Goal: Information Seeking & Learning: Learn about a topic

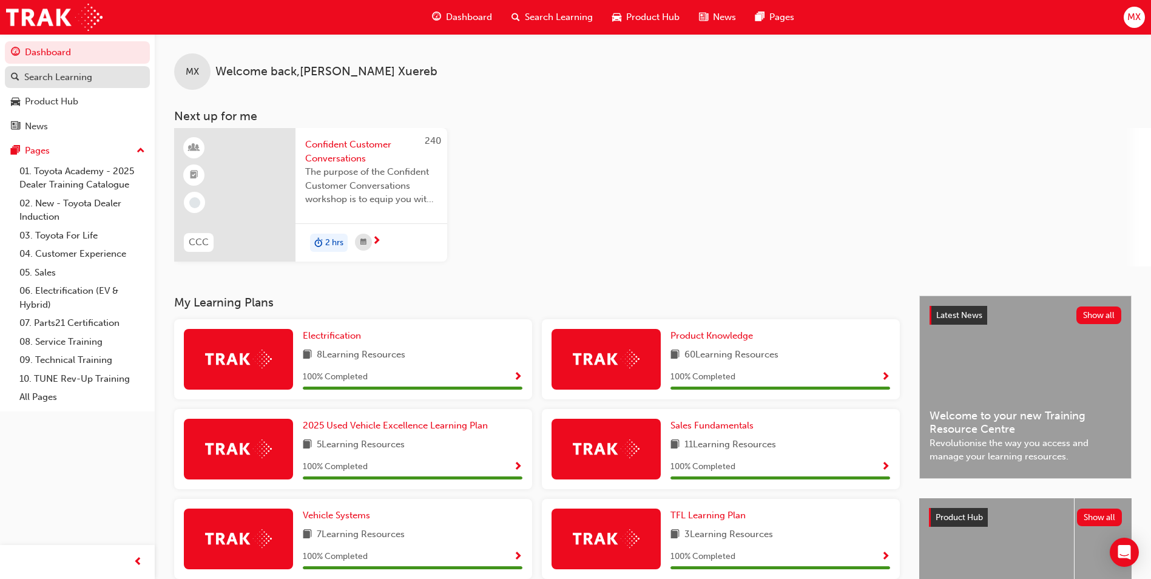
click at [101, 82] on div "Search Learning" at bounding box center [77, 77] width 133 height 15
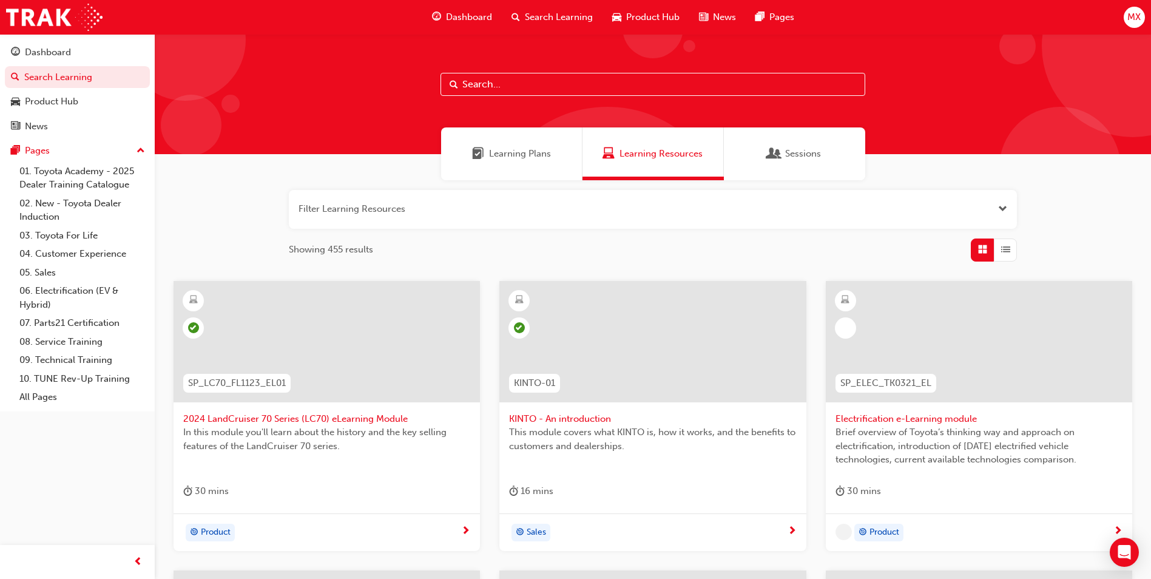
click at [686, 86] on input "text" at bounding box center [653, 84] width 425 height 23
type input "rav 4"
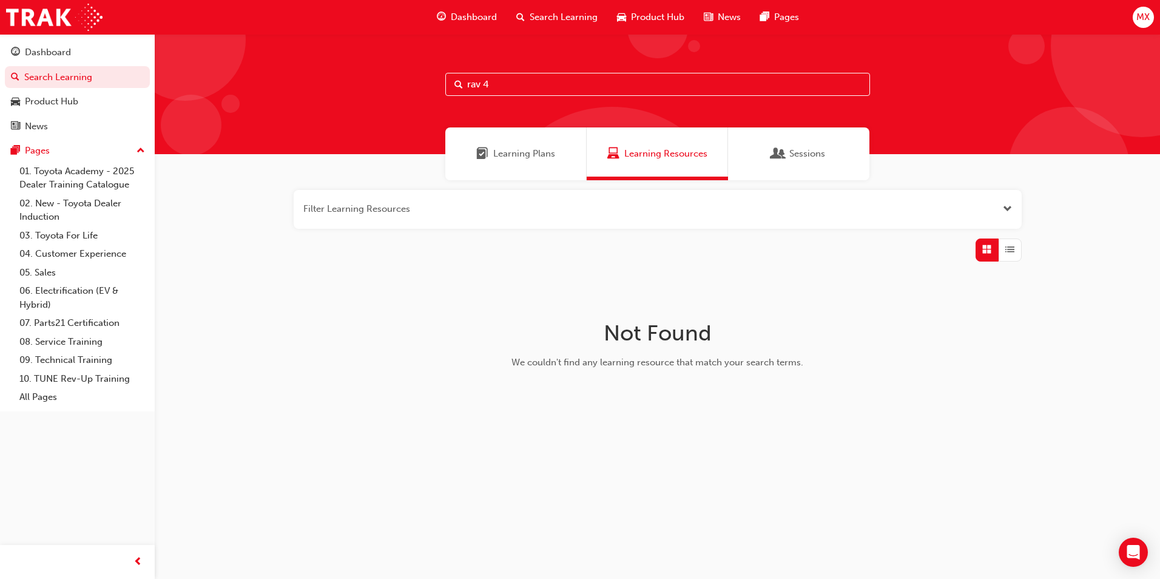
click at [507, 149] on span "Learning Plans" at bounding box center [524, 154] width 62 height 14
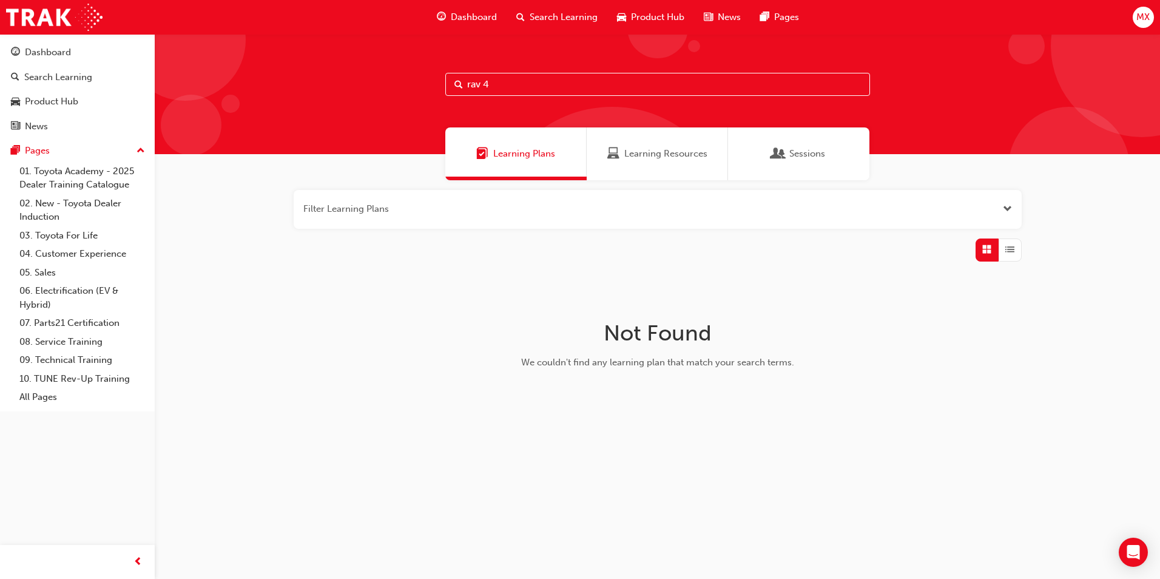
drag, startPoint x: 552, startPoint y: 81, endPoint x: 179, endPoint y: 19, distance: 378.4
click at [179, 19] on div "Dashboard Search Learning Product Hub News Pages MX Dashboard Search Learning P…" at bounding box center [580, 289] width 1160 height 579
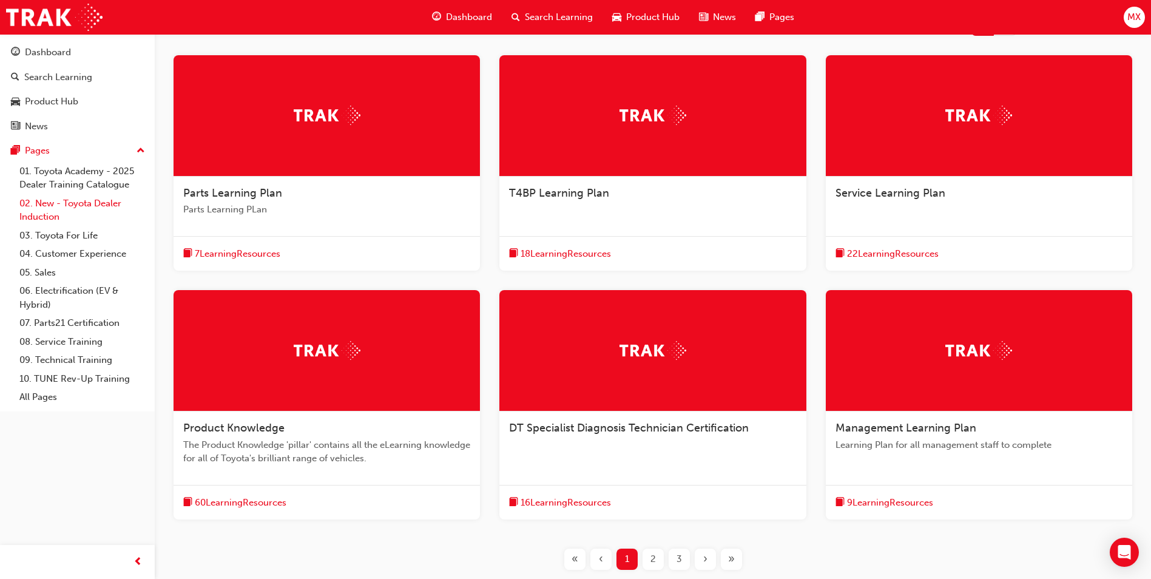
scroll to position [72, 0]
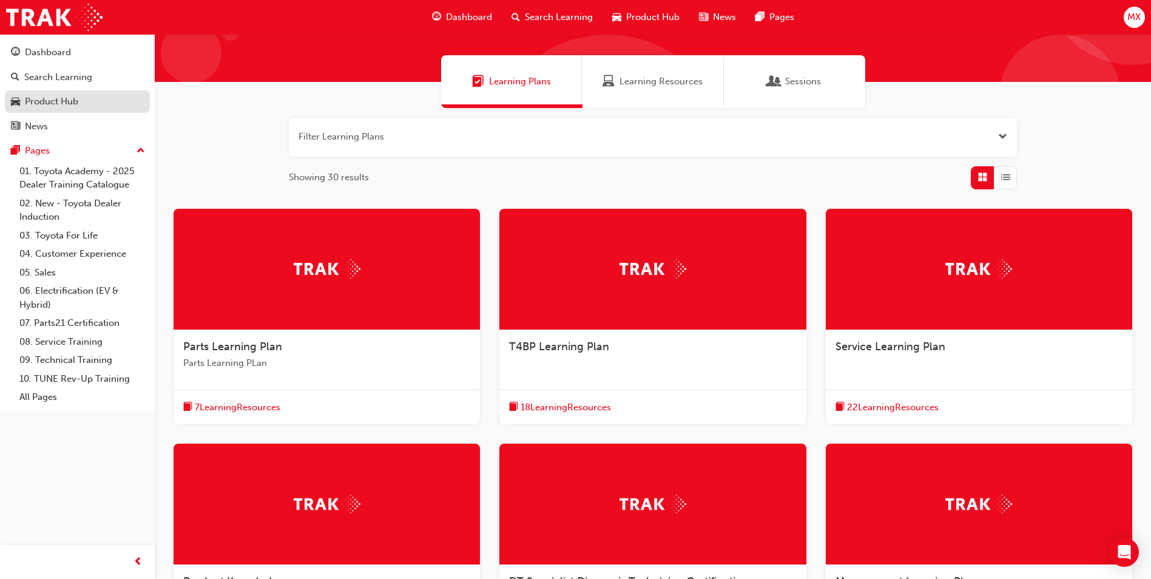
click at [81, 103] on div "Product Hub" at bounding box center [77, 101] width 133 height 15
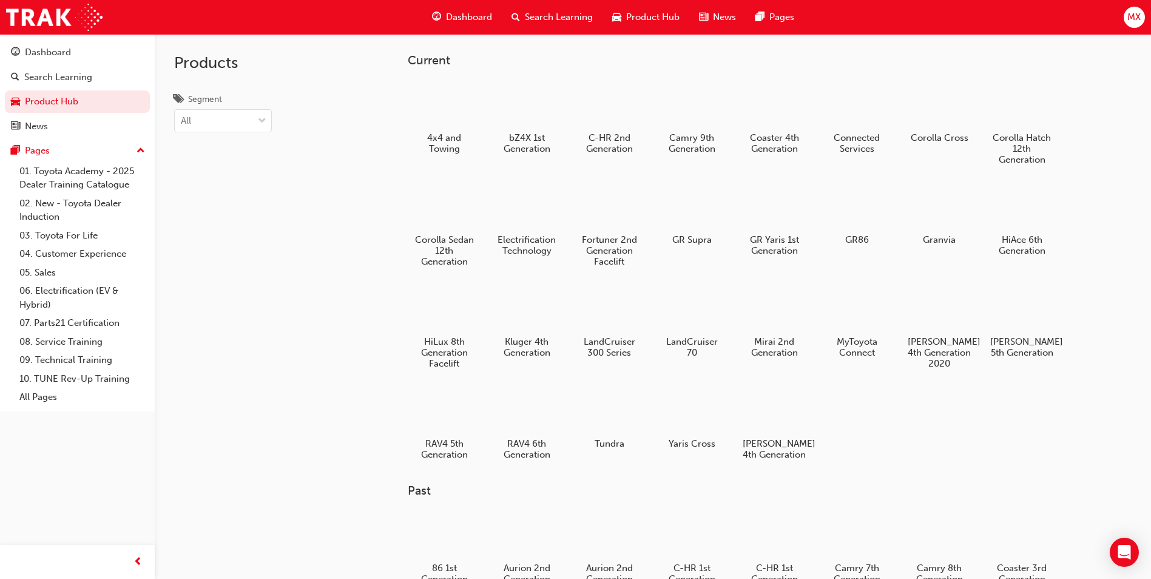
click at [535, 417] on div at bounding box center [527, 411] width 64 height 46
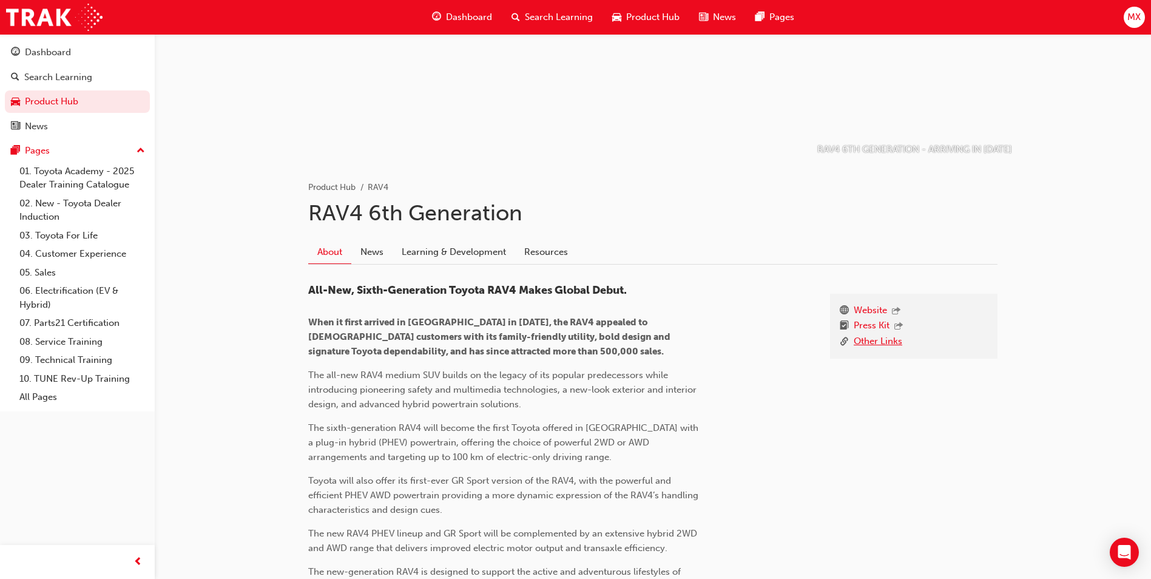
scroll to position [121, 0]
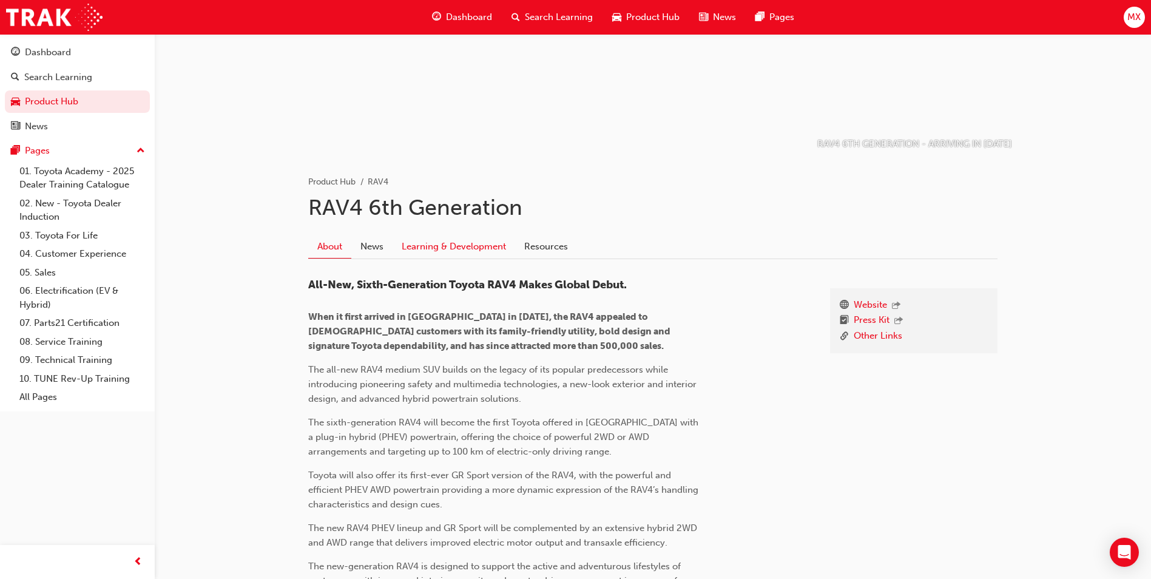
click at [475, 251] on link "Learning & Development" at bounding box center [454, 246] width 123 height 23
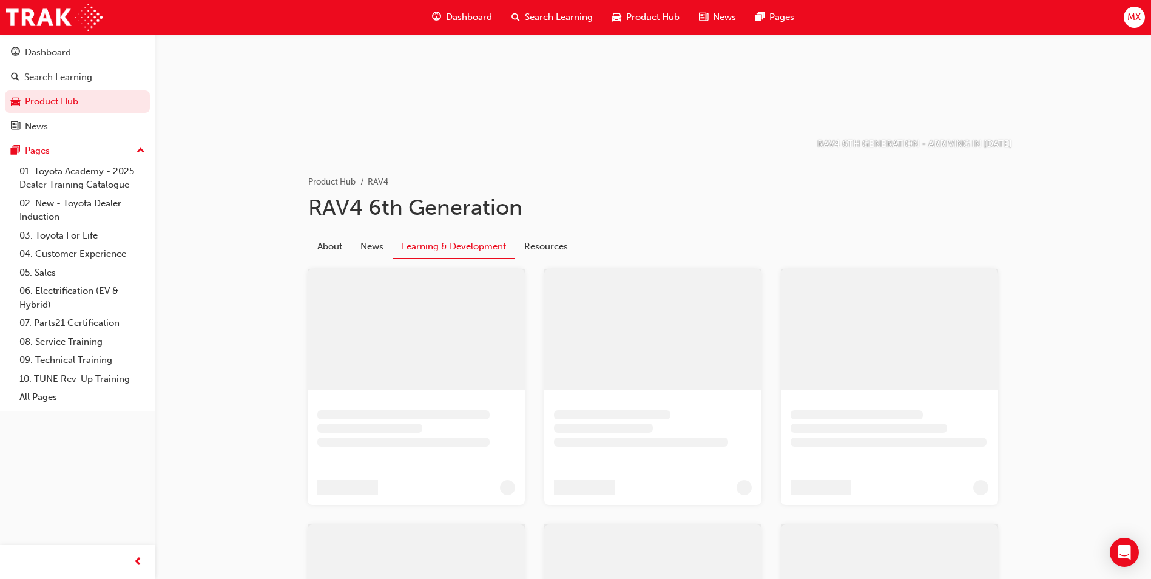
scroll to position [63, 0]
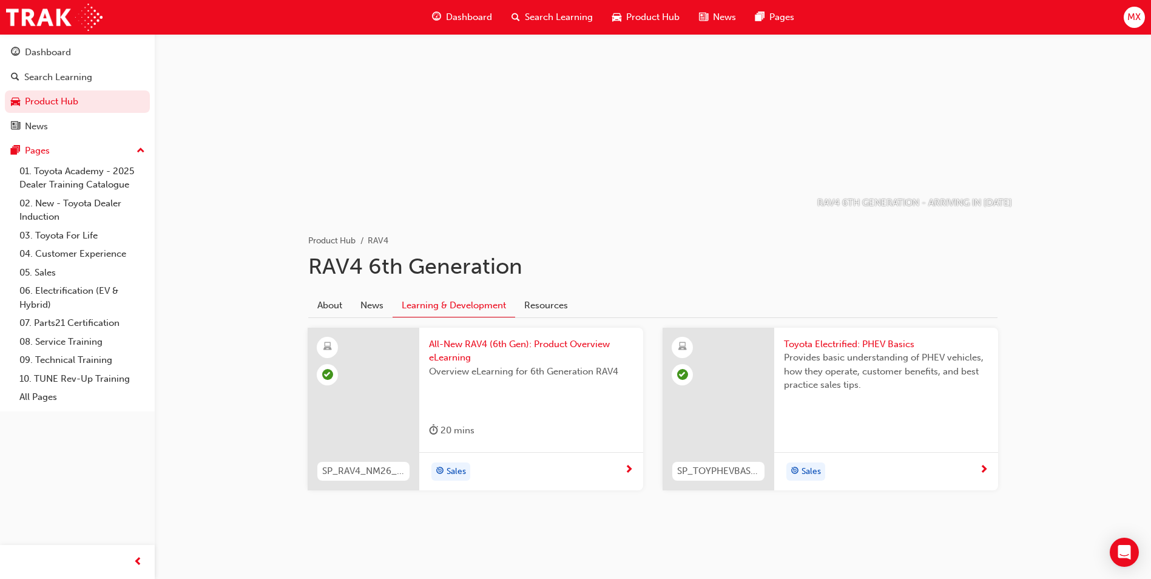
click at [919, 469] on div "Sales" at bounding box center [881, 471] width 195 height 18
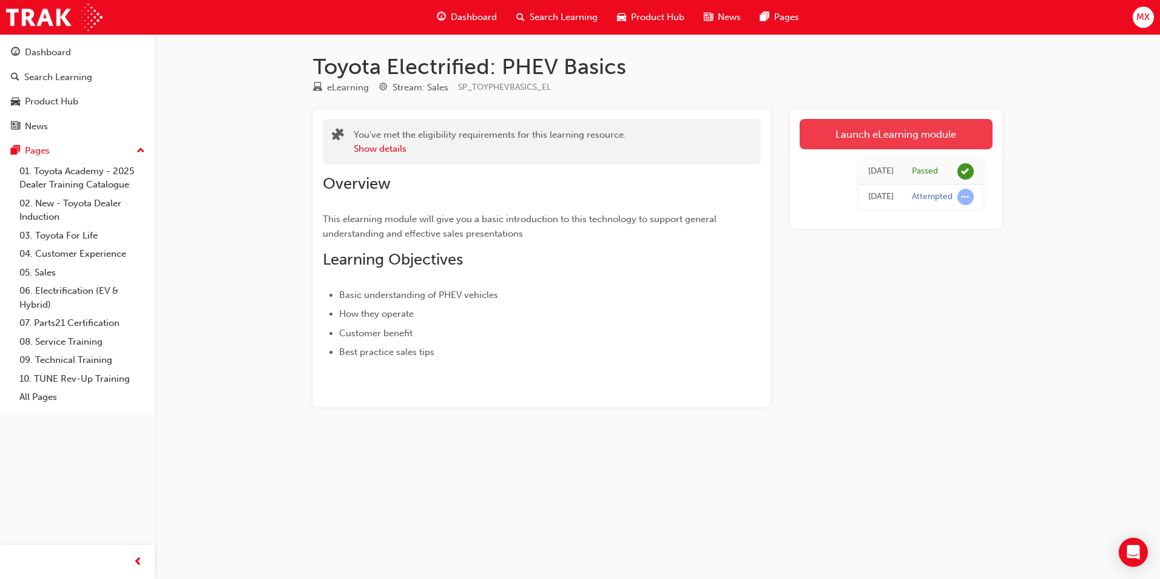
click at [950, 126] on link "Launch eLearning module" at bounding box center [896, 134] width 193 height 30
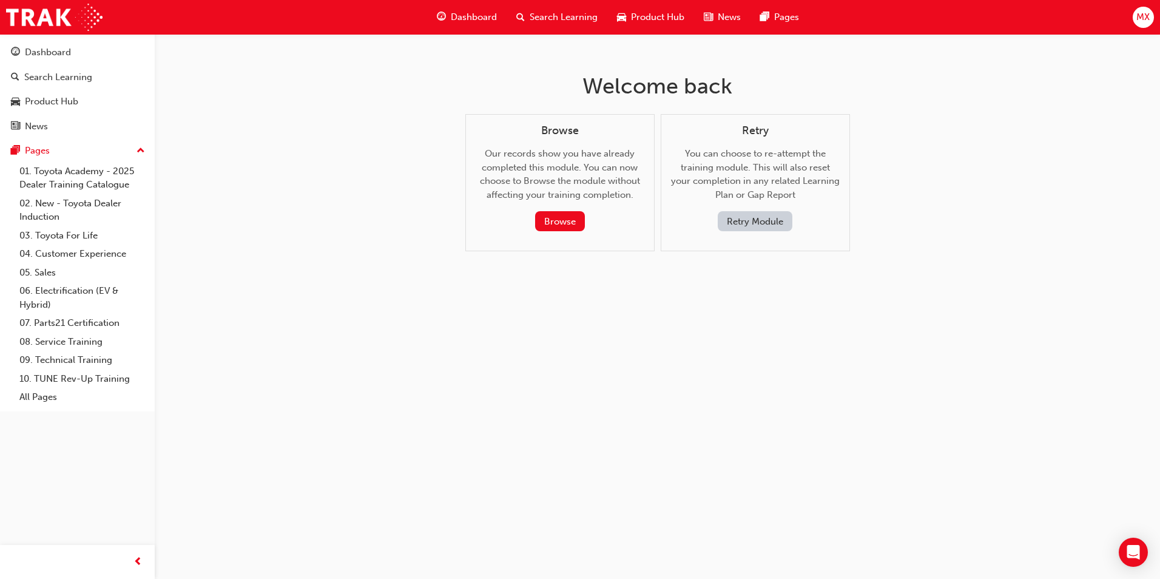
click at [745, 230] on button "Retry Module" at bounding box center [755, 221] width 75 height 20
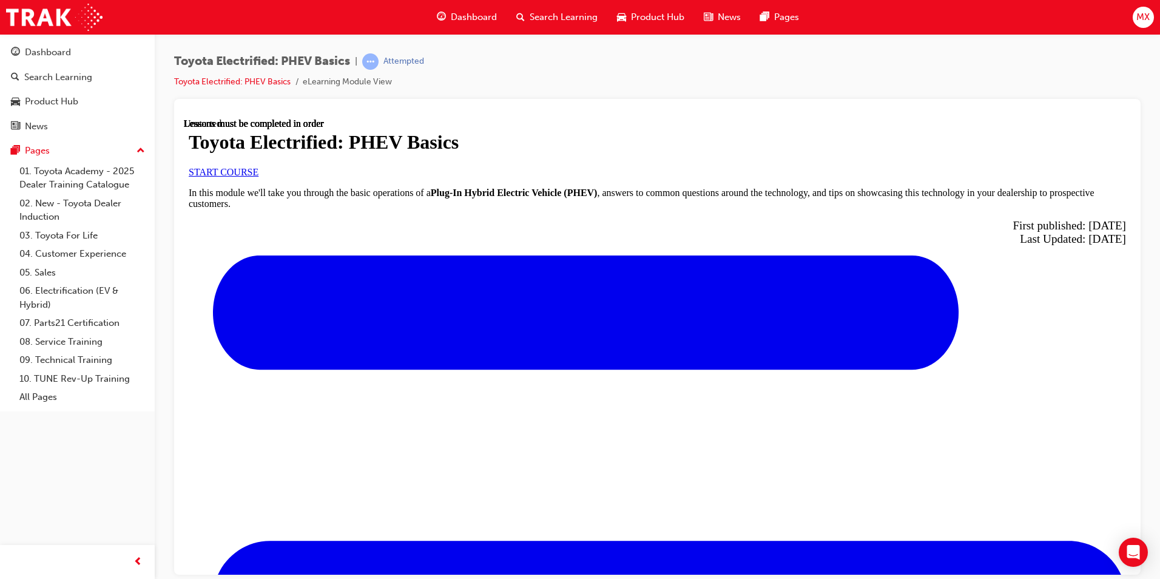
scroll to position [191, 0]
drag, startPoint x: 375, startPoint y: 122, endPoint x: 384, endPoint y: 126, distance: 9.2
drag, startPoint x: 583, startPoint y: 73, endPoint x: 576, endPoint y: 76, distance: 7.1
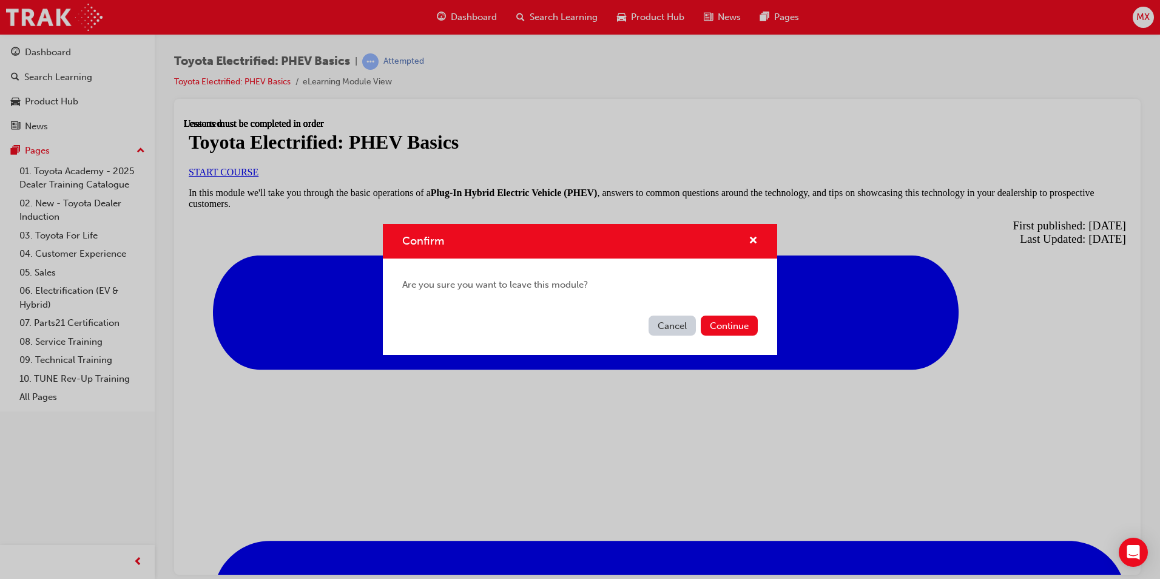
click at [669, 323] on button "Cancel" at bounding box center [672, 326] width 47 height 20
click at [747, 328] on button "Continue" at bounding box center [729, 326] width 57 height 20
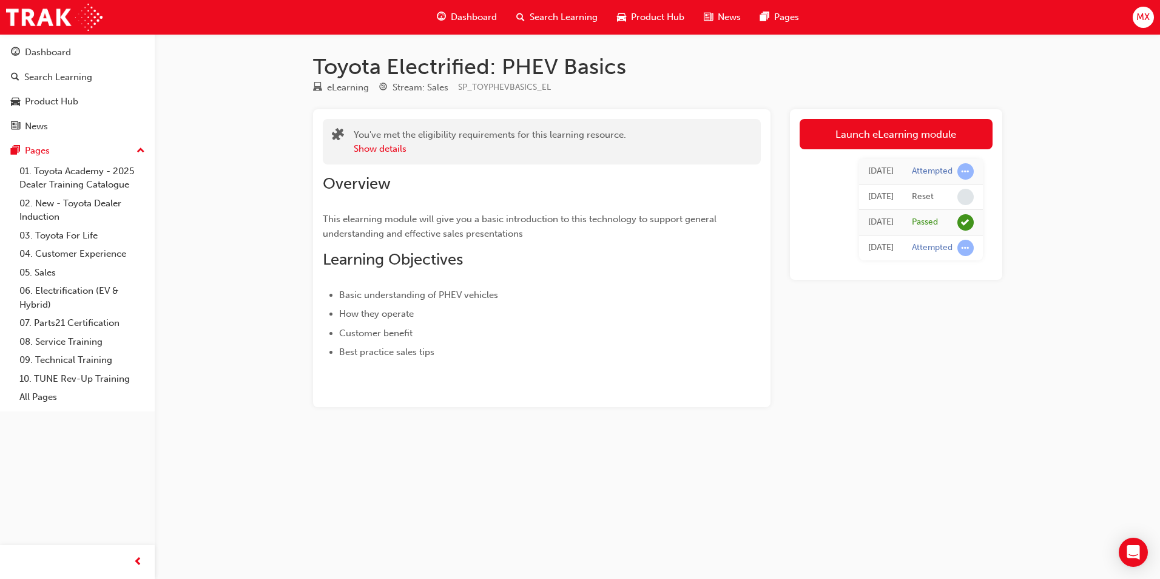
drag, startPoint x: 553, startPoint y: 93, endPoint x: 583, endPoint y: 89, distance: 30.0
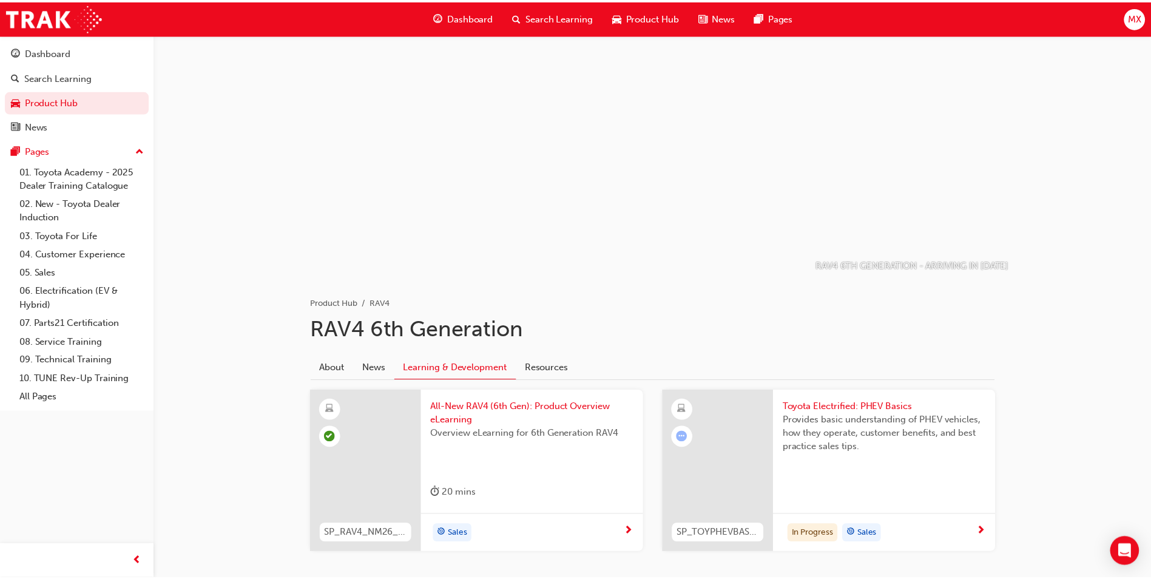
scroll to position [63, 0]
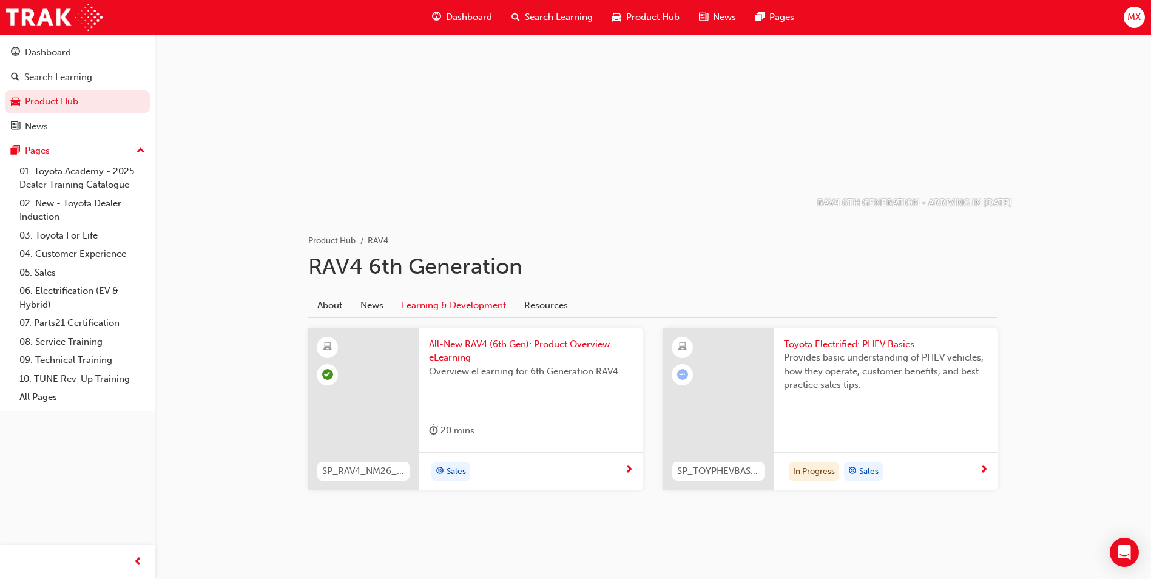
click at [543, 343] on span "All-New RAV4 (6th Gen): Product Overview eLearning" at bounding box center [531, 350] width 205 height 27
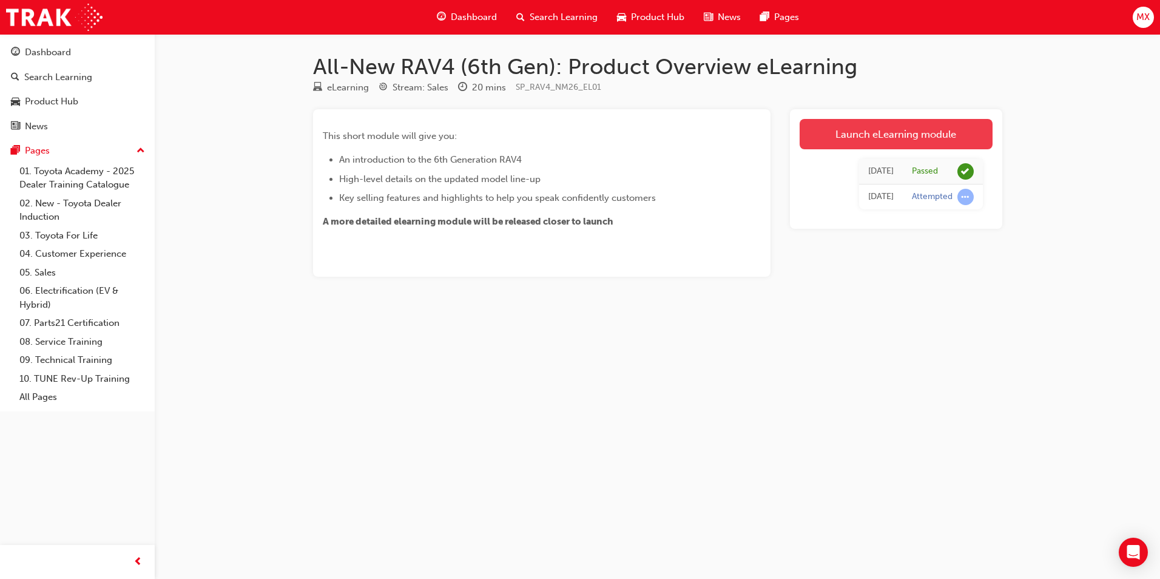
click at [956, 127] on link "Launch eLearning module" at bounding box center [896, 134] width 193 height 30
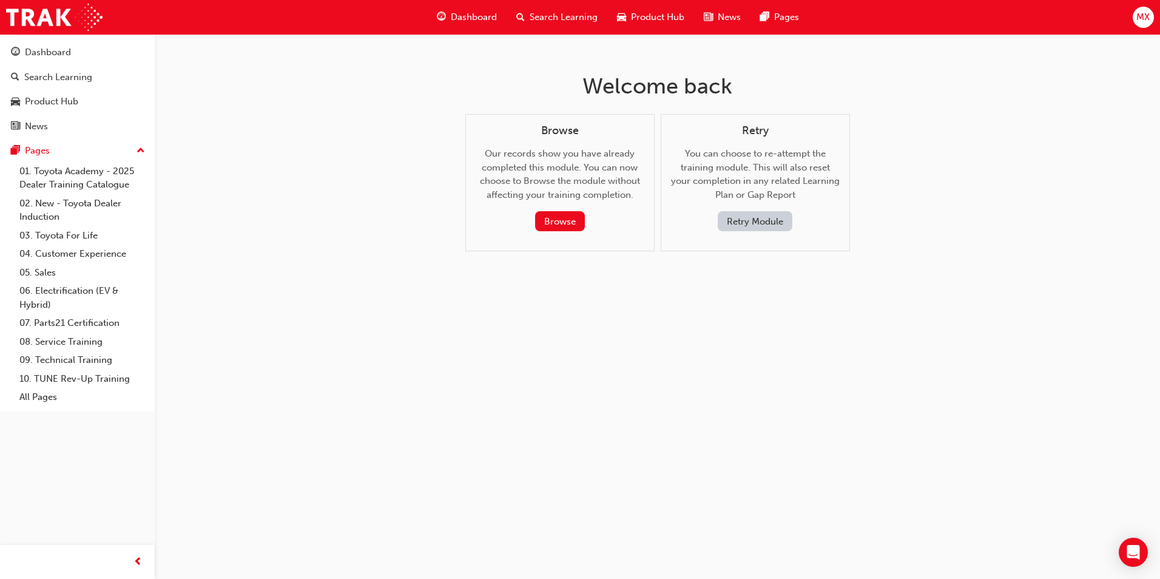
click at [743, 217] on button "Retry Module" at bounding box center [755, 221] width 75 height 20
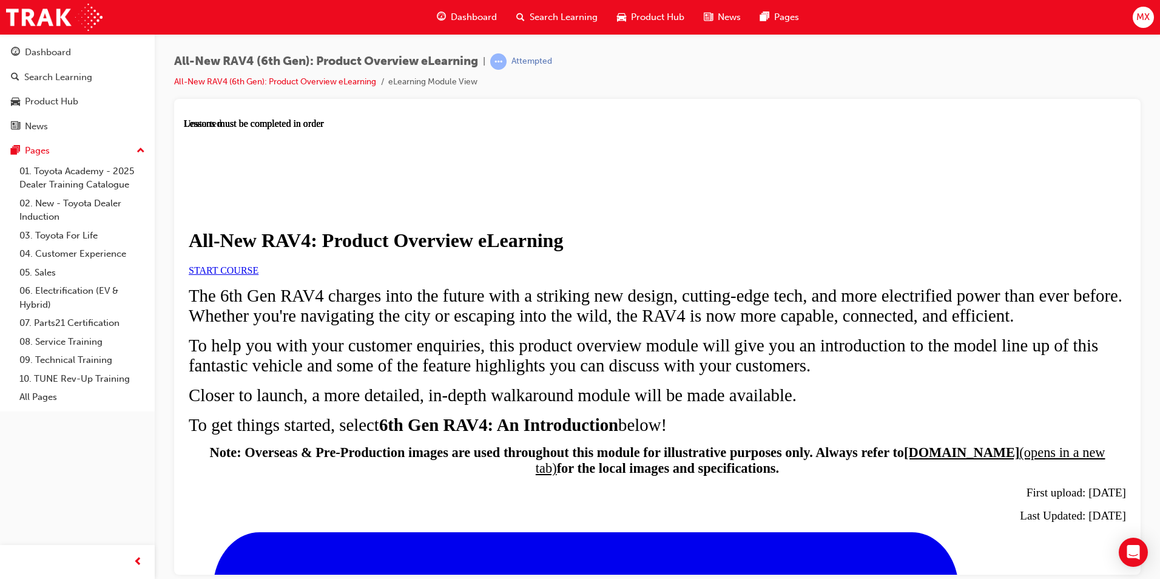
scroll to position [577, 0]
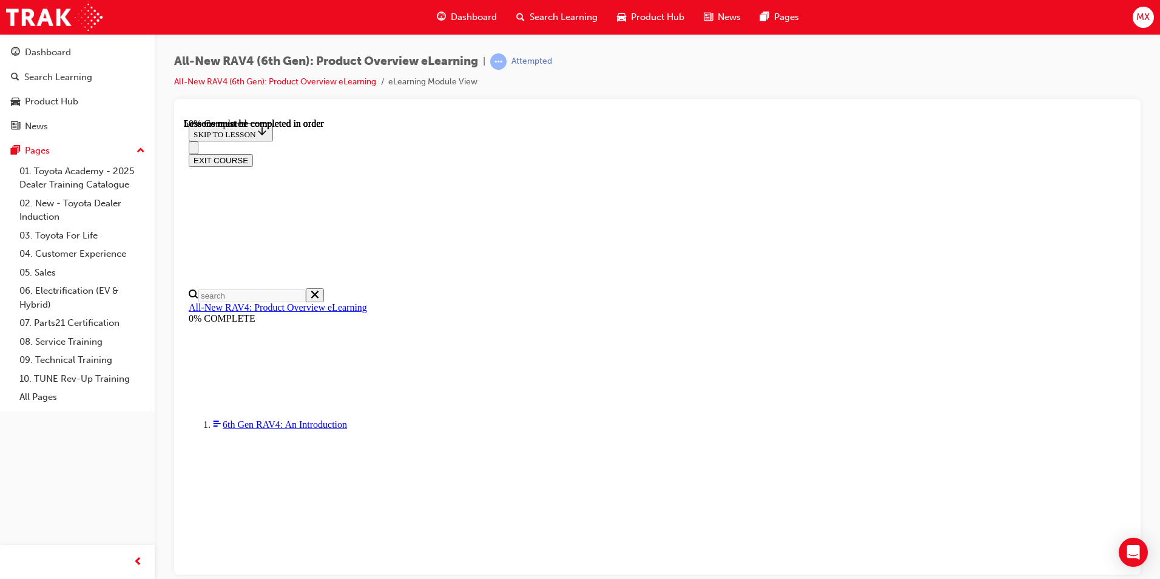
scroll to position [1038, 0]
drag, startPoint x: 788, startPoint y: 371, endPoint x: 808, endPoint y: 373, distance: 20.1
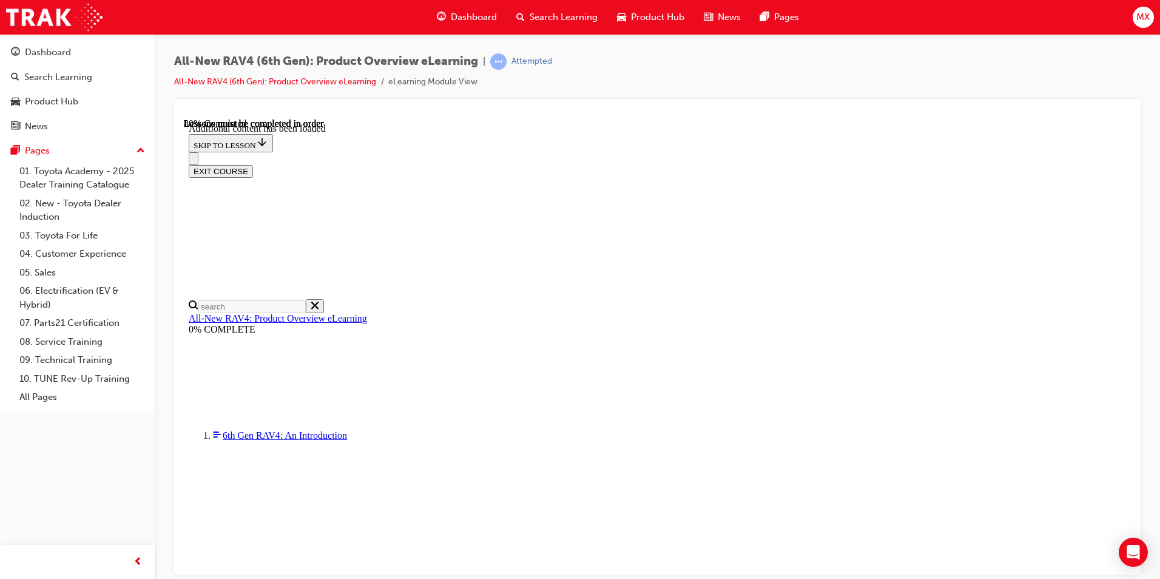
drag, startPoint x: 893, startPoint y: 471, endPoint x: 914, endPoint y: 470, distance: 20.6
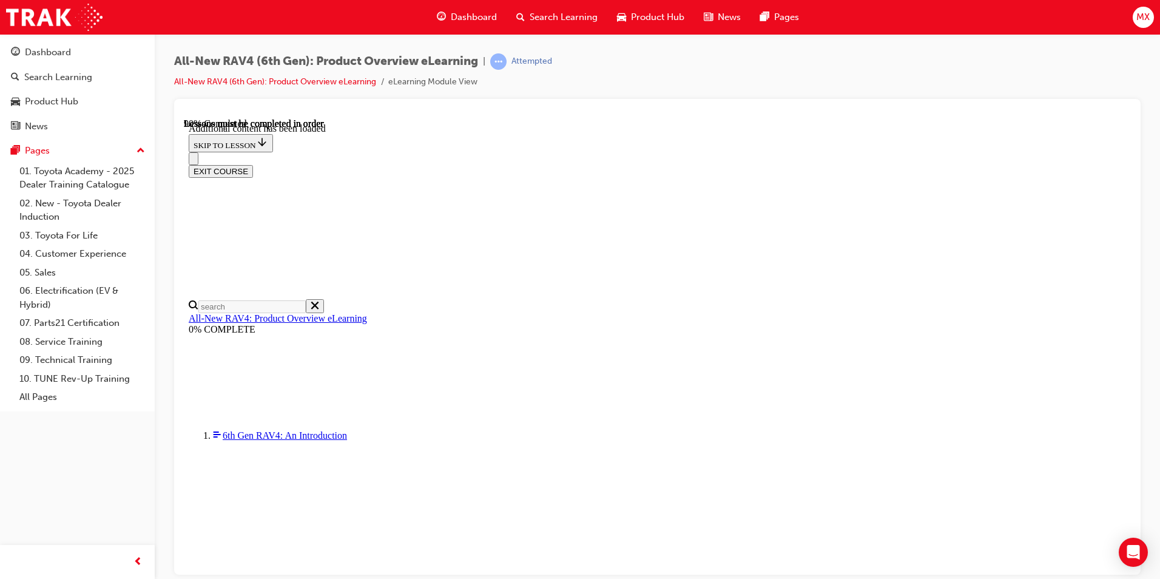
scroll to position [1763, 0]
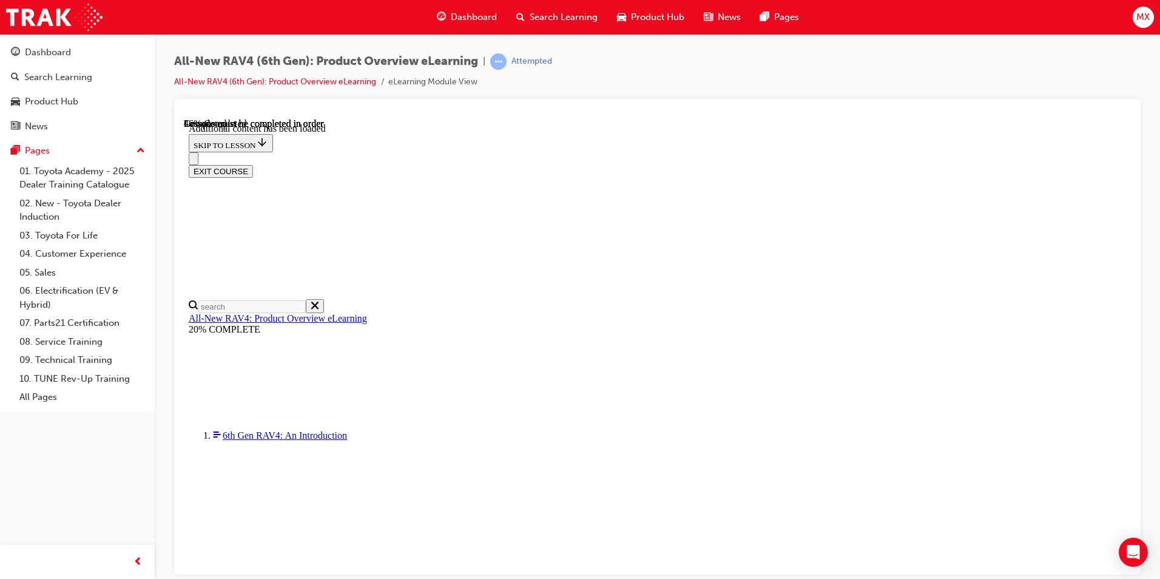
drag, startPoint x: 581, startPoint y: 390, endPoint x: 560, endPoint y: 394, distance: 21.7
drag, startPoint x: 560, startPoint y: 394, endPoint x: 569, endPoint y: 424, distance: 30.3
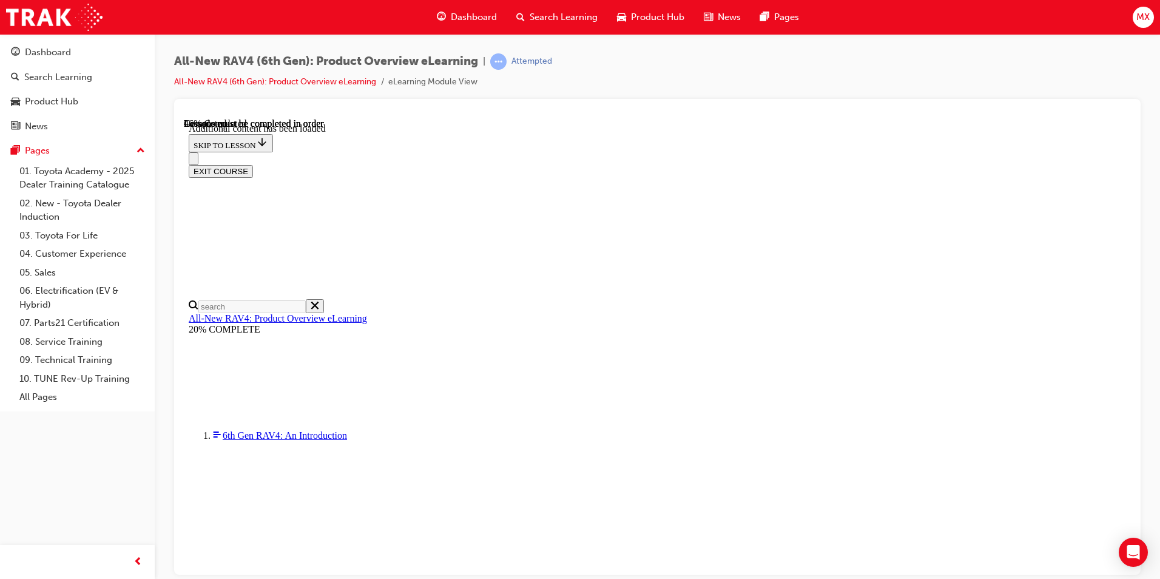
drag, startPoint x: 669, startPoint y: 174, endPoint x: 725, endPoint y: 179, distance: 56.7
drag, startPoint x: 725, startPoint y: 179, endPoint x: 715, endPoint y: 448, distance: 269.0
drag, startPoint x: 715, startPoint y: 448, endPoint x: 716, endPoint y: 459, distance: 10.9
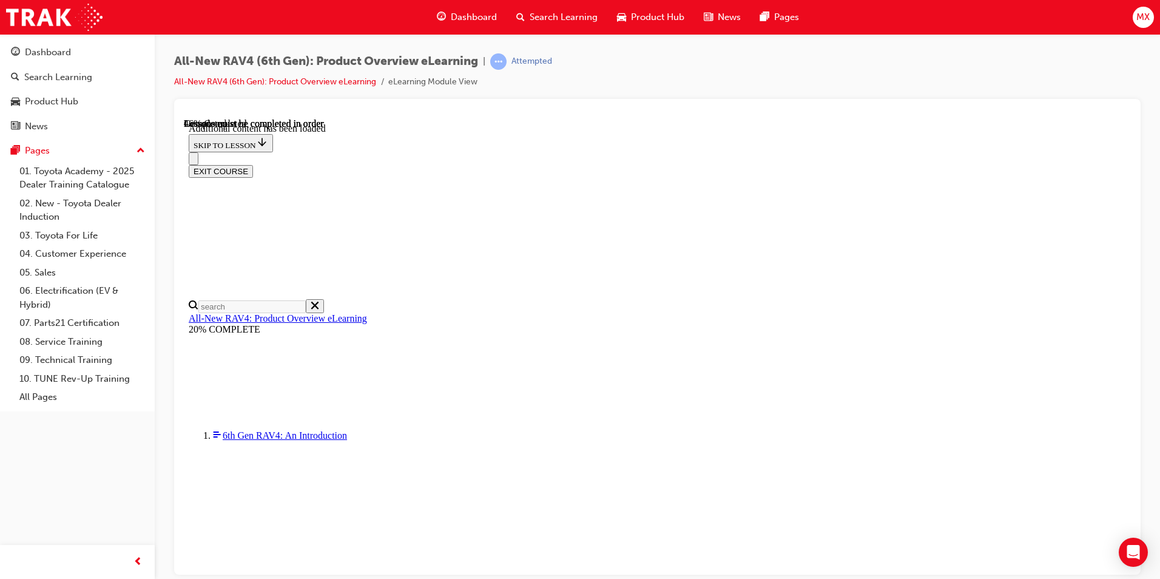
drag, startPoint x: 770, startPoint y: 171, endPoint x: 833, endPoint y: 174, distance: 63.8
drag, startPoint x: 796, startPoint y: 316, endPoint x: 739, endPoint y: 318, distance: 56.5
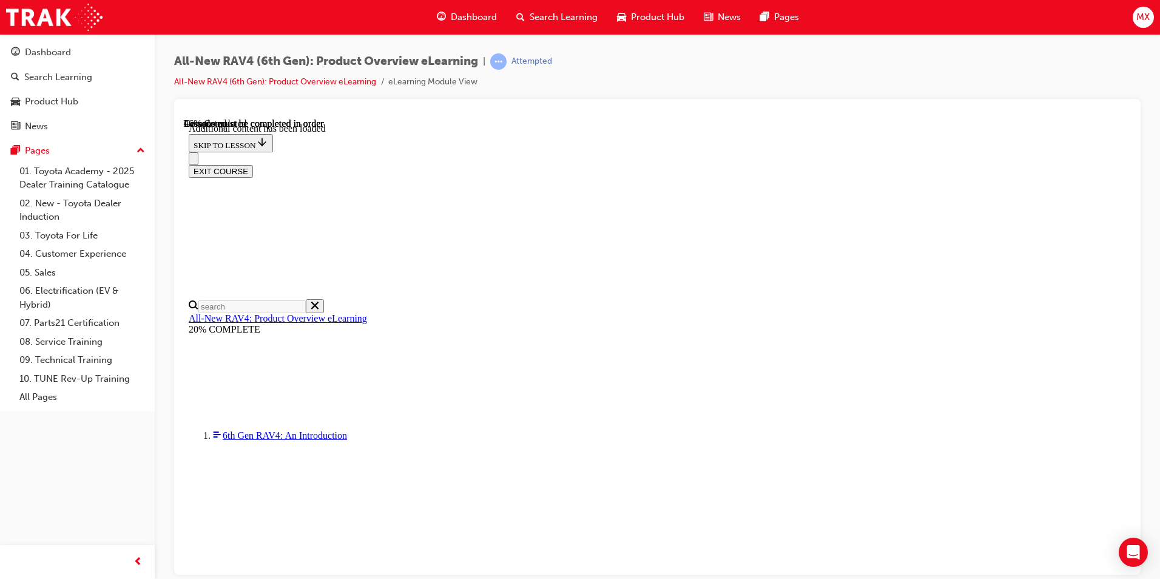
drag, startPoint x: 880, startPoint y: 166, endPoint x: 939, endPoint y: 178, distance: 60.6
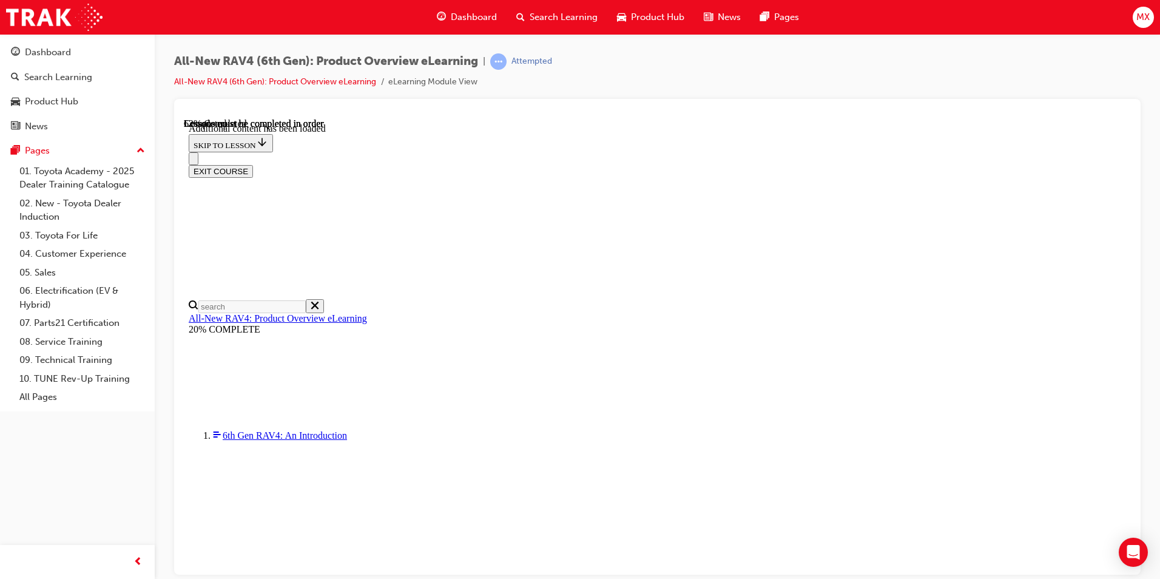
scroll to position [1216, 0]
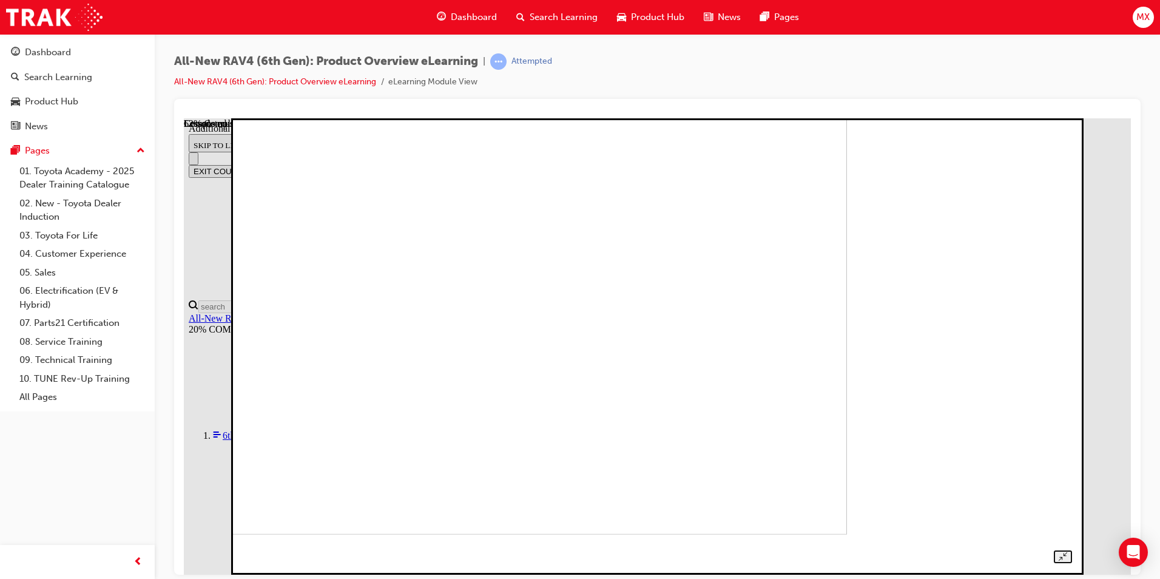
drag, startPoint x: 1124, startPoint y: 269, endPoint x: 1117, endPoint y: 275, distance: 8.6
click at [1072, 272] on div at bounding box center [657, 333] width 829 height 460
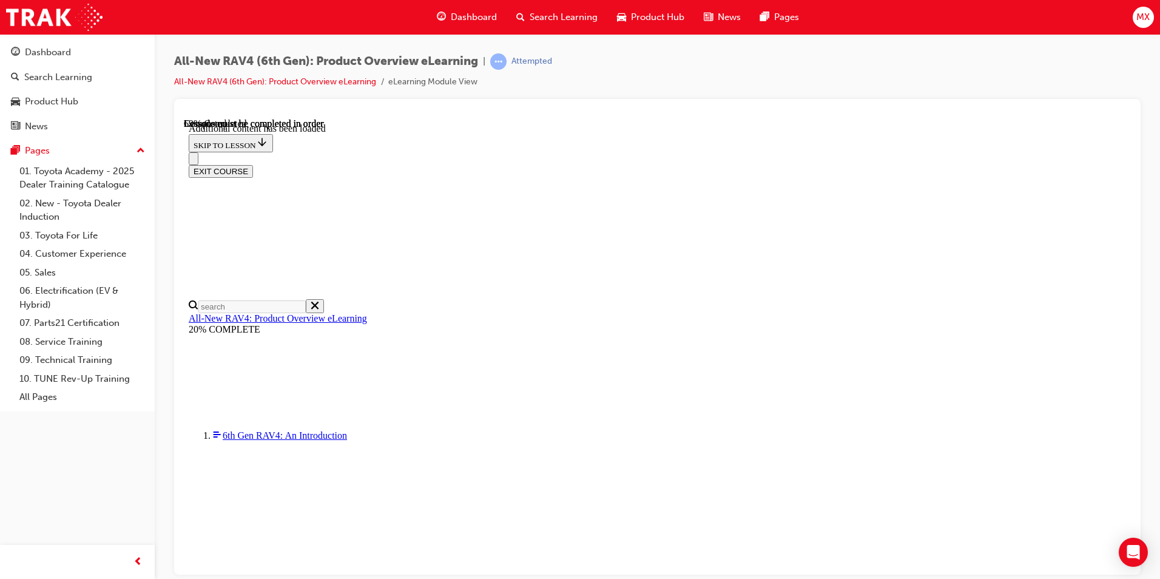
drag, startPoint x: 568, startPoint y: 162, endPoint x: 641, endPoint y: 167, distance: 73.6
